Goal: Contribute content: Add original content to the website for others to see

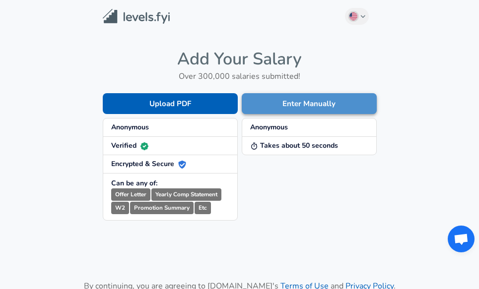
click at [311, 105] on button "Enter Manually" at bounding box center [309, 103] width 135 height 21
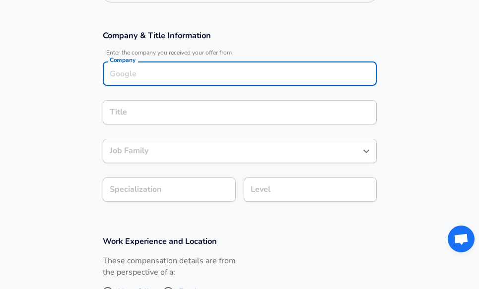
scroll to position [168, 0]
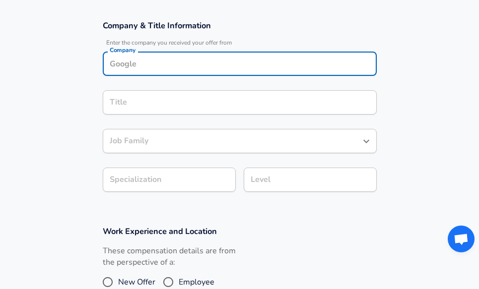
click at [282, 69] on input "Company" at bounding box center [239, 63] width 265 height 15
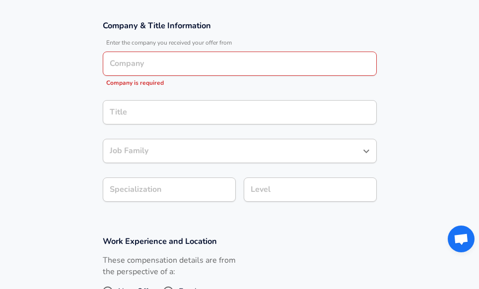
click at [396, 137] on section "Company & Title Information Enter the company you received your offer from Comp…" at bounding box center [239, 116] width 479 height 216
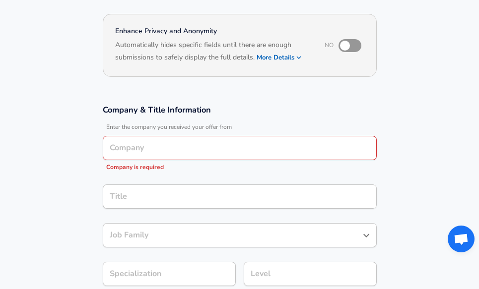
scroll to position [83, 0]
click at [192, 156] on input "Company" at bounding box center [239, 148] width 265 height 15
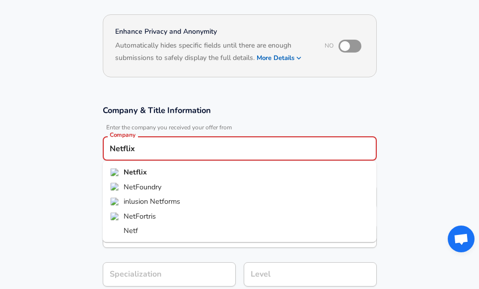
click at [184, 166] on li "Netflix" at bounding box center [240, 172] width 274 height 15
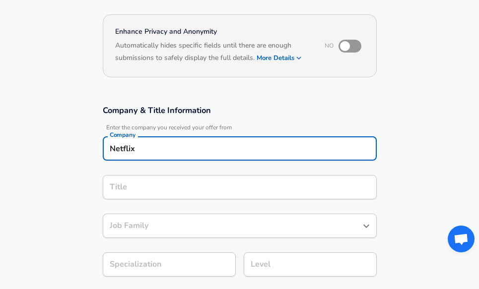
type input "Netflix"
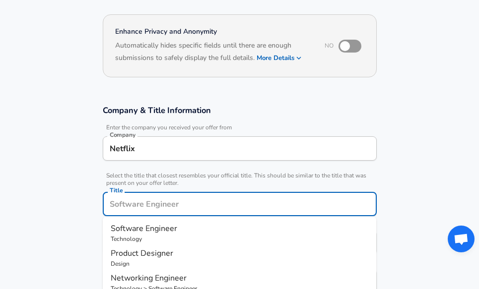
click at [173, 196] on input "Title" at bounding box center [239, 203] width 265 height 15
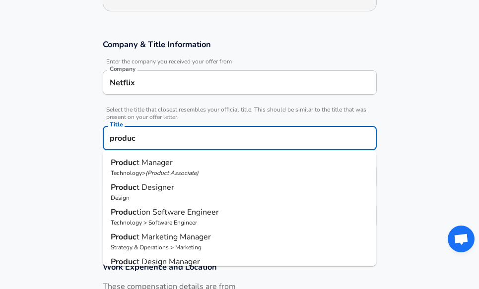
scroll to position [155, 0]
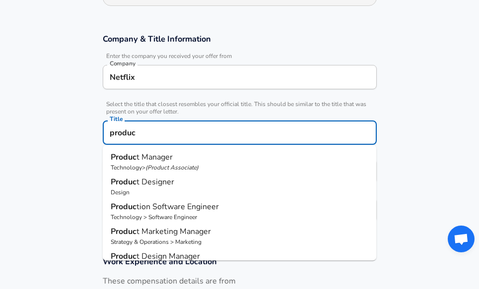
click at [194, 159] on p "Produc t Manager" at bounding box center [240, 157] width 258 height 12
type input "Product Manager"
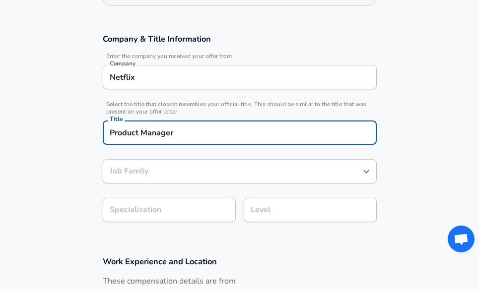
type input "Product Manager"
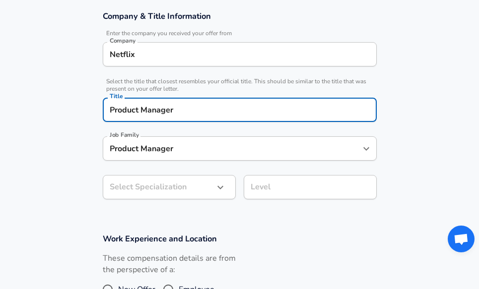
type input "Product Manager"
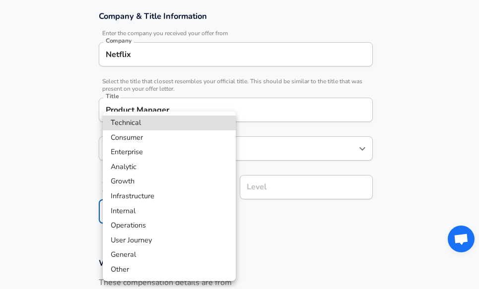
scroll to position [207, 0]
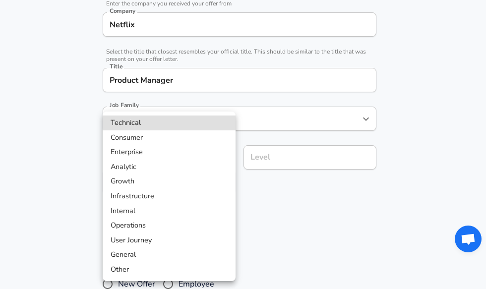
click at [369, 264] on div at bounding box center [243, 144] width 486 height 289
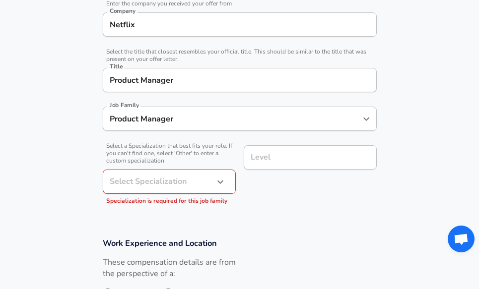
click at [330, 227] on section "Work Experience and Location These compensation details are from the perspectiv…" at bounding box center [239, 275] width 479 height 99
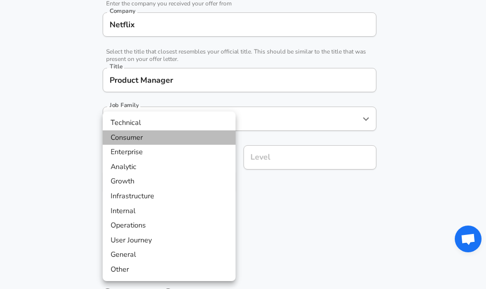
click at [206, 142] on li "Consumer" at bounding box center [169, 137] width 133 height 15
type input "Consumer"
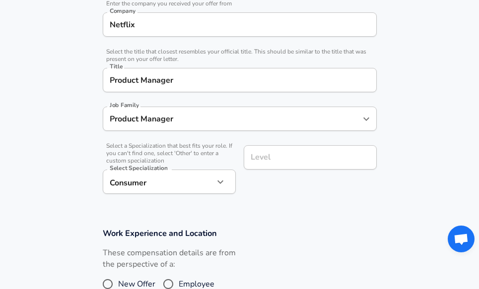
click at [294, 245] on div "Work Experience and Location These compensation details are from the perspectiv…" at bounding box center [240, 264] width 298 height 72
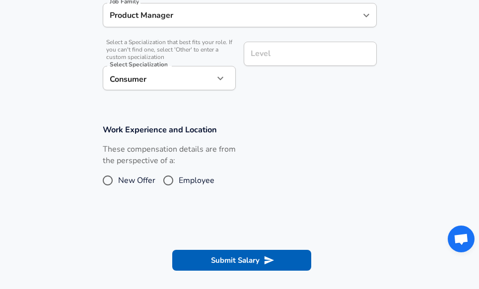
scroll to position [313, 0]
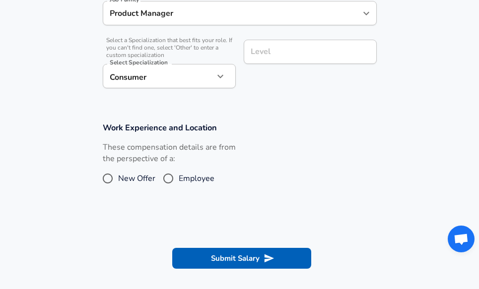
click at [134, 172] on label "New Offer" at bounding box center [126, 179] width 58 height 16
click at [118, 172] on input "New Offer" at bounding box center [107, 179] width 21 height 16
radio input "true"
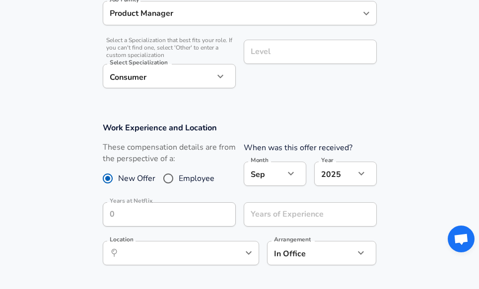
click at [134, 172] on label "New Offer" at bounding box center [126, 179] width 58 height 16
click at [118, 172] on input "New Offer" at bounding box center [107, 179] width 21 height 16
click at [297, 43] on div "Level" at bounding box center [310, 52] width 133 height 24
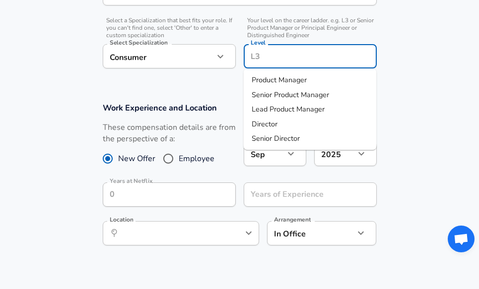
click at [364, 78] on li "Product Manager" at bounding box center [310, 80] width 133 height 15
type input "Product Manager"
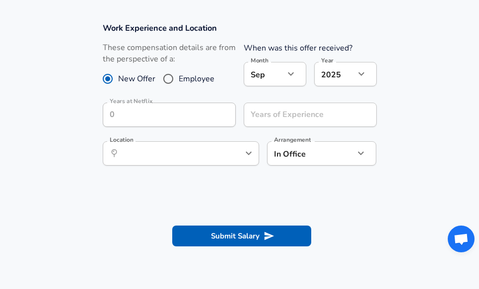
scroll to position [414, 0]
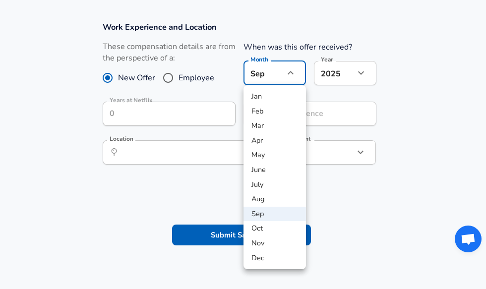
click at [285, 203] on li "Aug" at bounding box center [275, 199] width 62 height 15
type input "8"
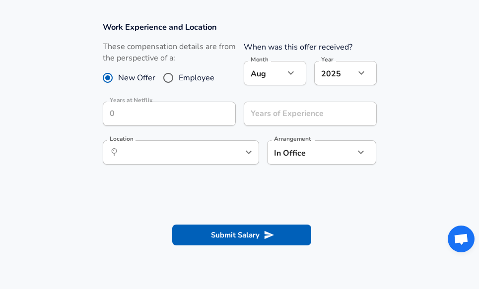
click at [332, 193] on section at bounding box center [239, 196] width 479 height 19
click at [218, 159] on input "Location" at bounding box center [170, 152] width 102 height 15
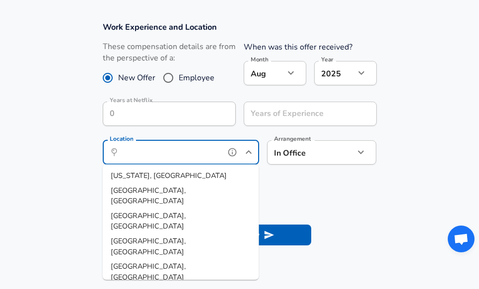
click at [205, 188] on li "[GEOGRAPHIC_DATA], [GEOGRAPHIC_DATA]" at bounding box center [181, 195] width 156 height 25
type input "[GEOGRAPHIC_DATA], [GEOGRAPHIC_DATA]"
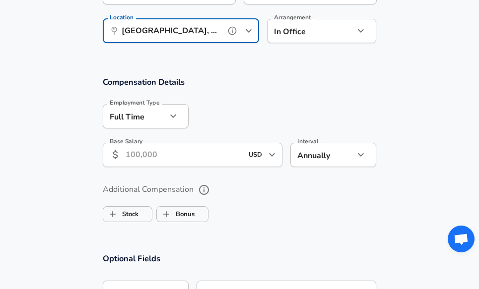
scroll to position [540, 0]
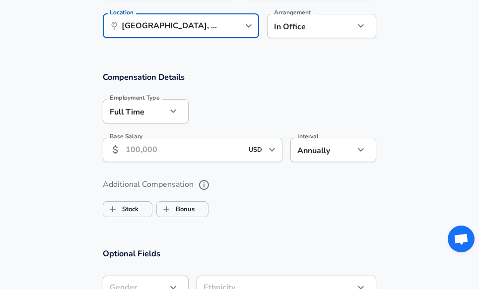
click at [231, 153] on input "Base Salary" at bounding box center [184, 150] width 118 height 24
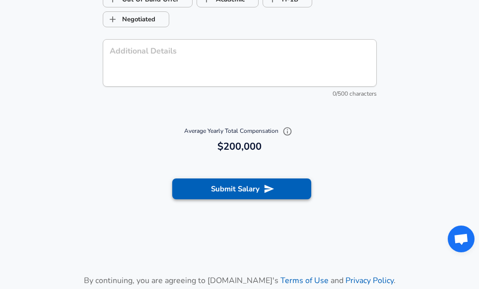
type input "200,000"
click at [257, 188] on button "Submit Salary" at bounding box center [241, 189] width 139 height 21
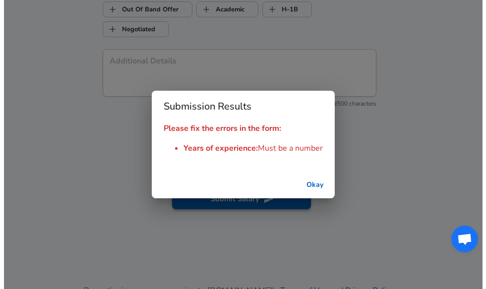
scroll to position [936, 0]
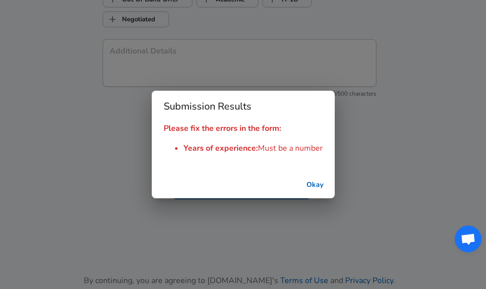
click at [315, 186] on button "Okay" at bounding box center [315, 185] width 32 height 18
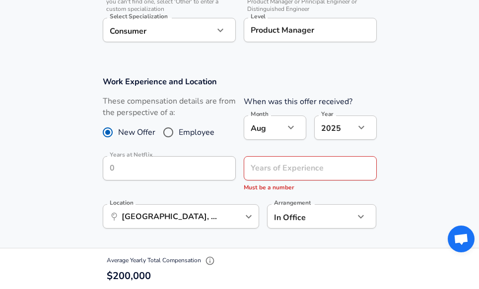
scroll to position [360, 0]
click at [303, 170] on div "Years of Experience Years of Experience Must be a number" at bounding box center [310, 174] width 133 height 37
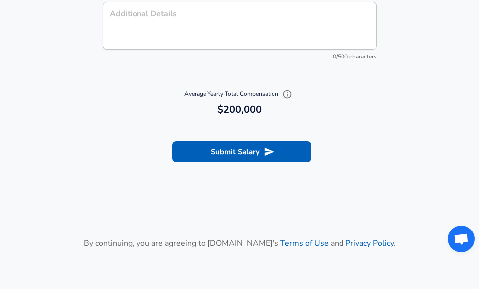
scroll to position [1057, 0]
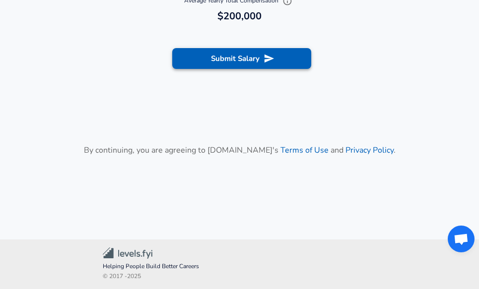
type input "8"
click at [279, 63] on button "Submit Salary" at bounding box center [241, 58] width 139 height 21
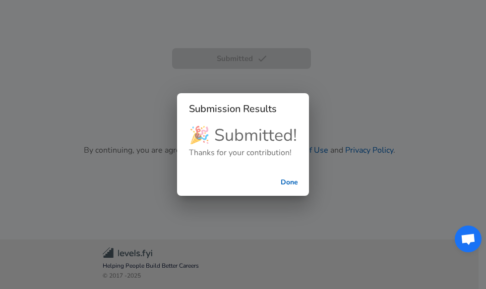
scroll to position [467, 0]
